Goal: Find specific page/section: Find specific page/section

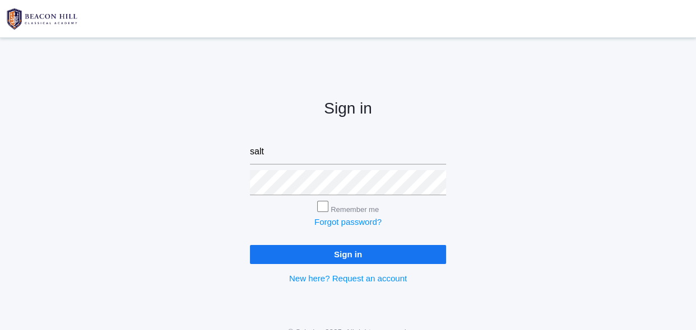
type input "[EMAIL_ADDRESS][DOMAIN_NAME]"
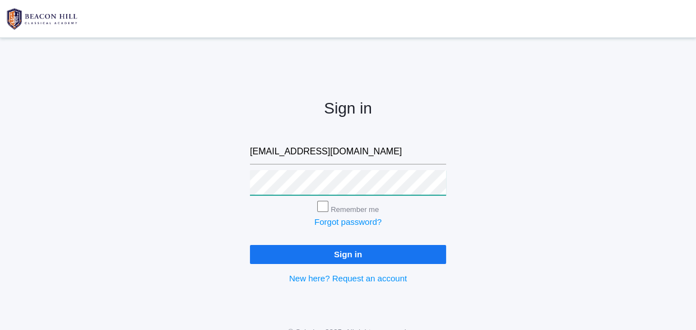
click at [250, 245] on input "Sign in" at bounding box center [348, 254] width 196 height 18
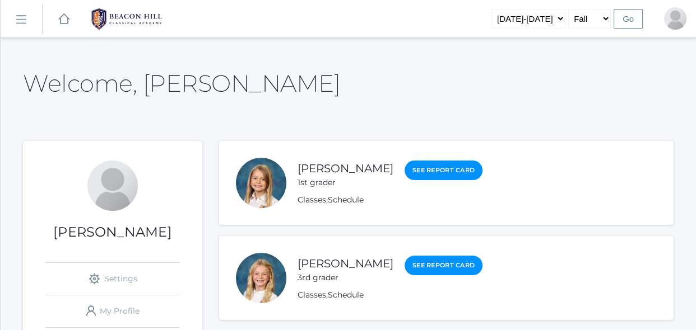
click at [32, 26] on link "icons/ui/navigation/hamburger Created with Sketch." at bounding box center [21, 19] width 41 height 30
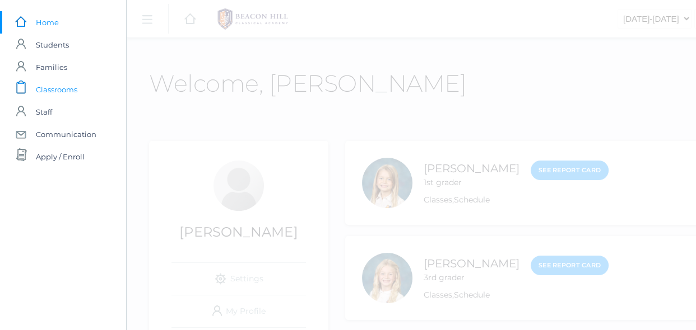
click at [63, 88] on span "Classrooms" at bounding box center [56, 89] width 41 height 22
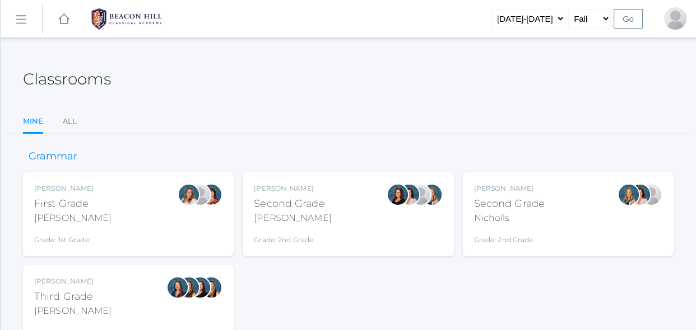
click at [519, 212] on div "Nicholls" at bounding box center [509, 218] width 71 height 13
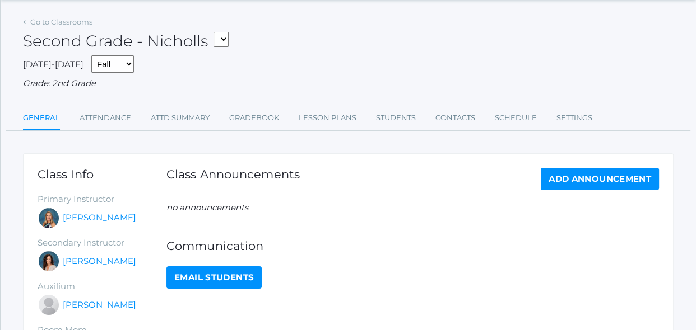
scroll to position [40, 0]
